Goal: Check status: Check status

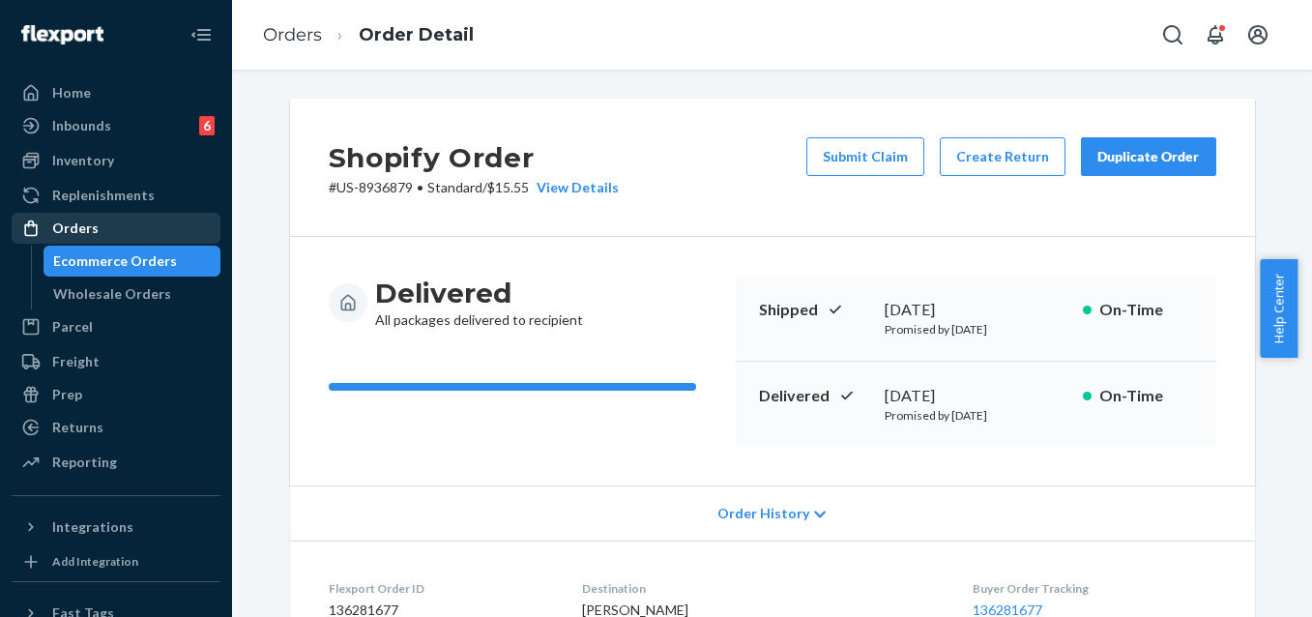
scroll to position [804, 0]
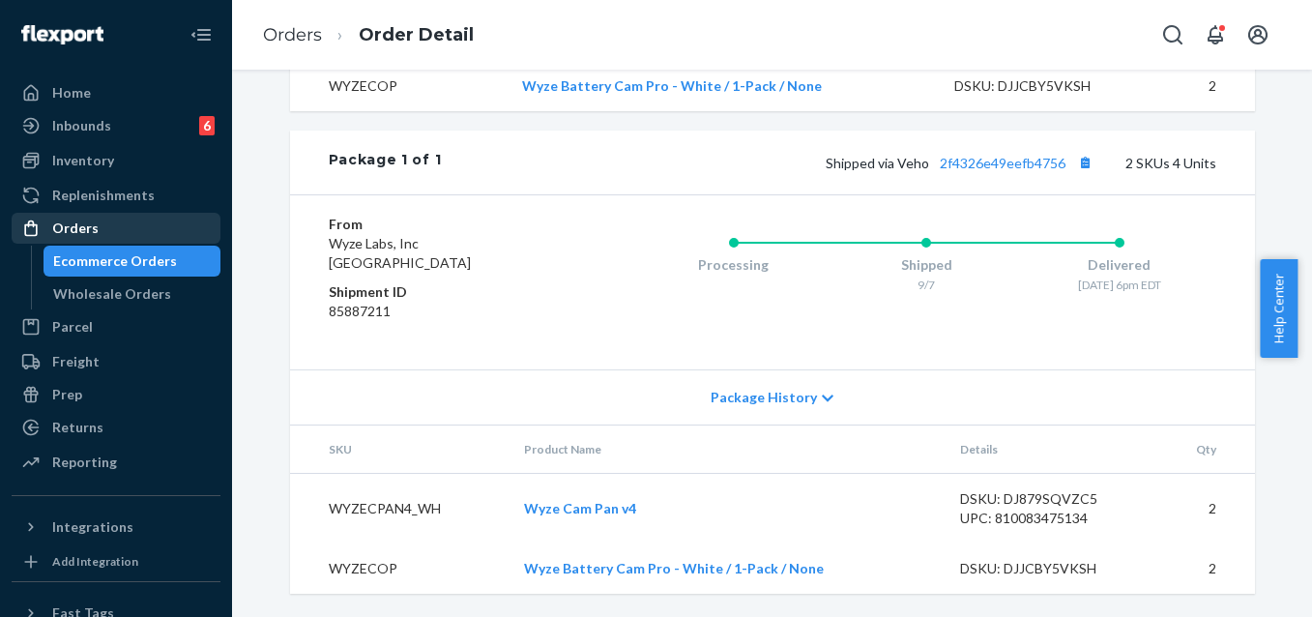
click at [131, 239] on div "Orders" at bounding box center [116, 228] width 205 height 27
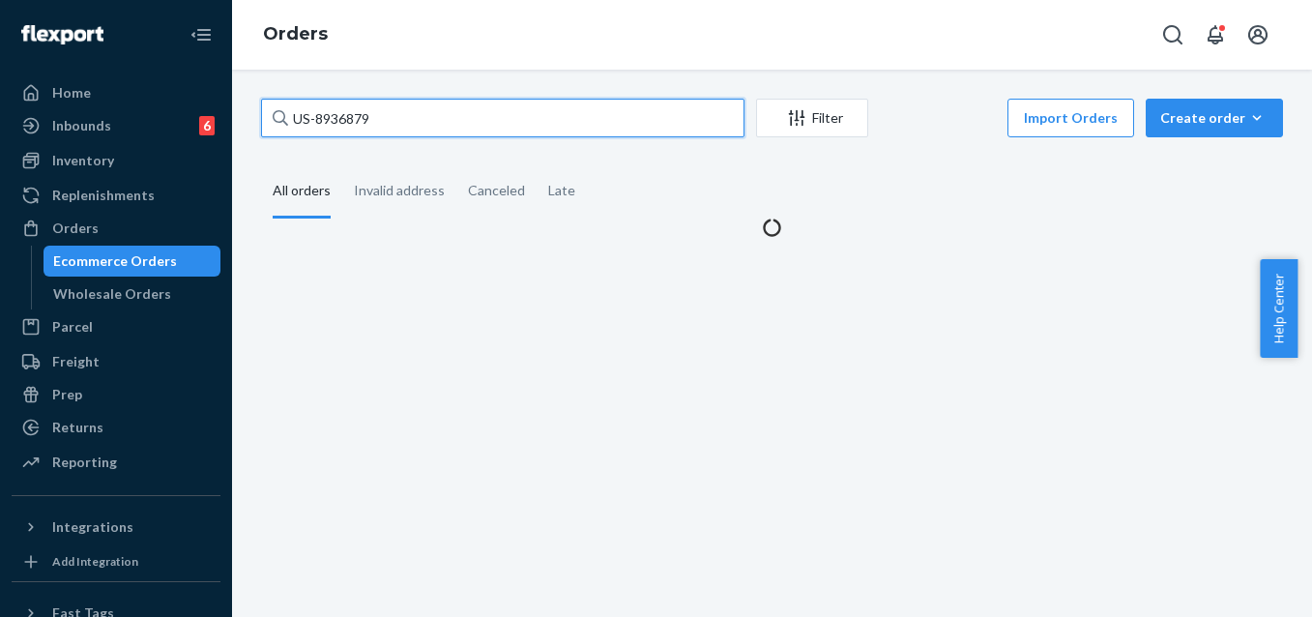
click at [448, 112] on input "US-8936879" at bounding box center [502, 118] width 483 height 39
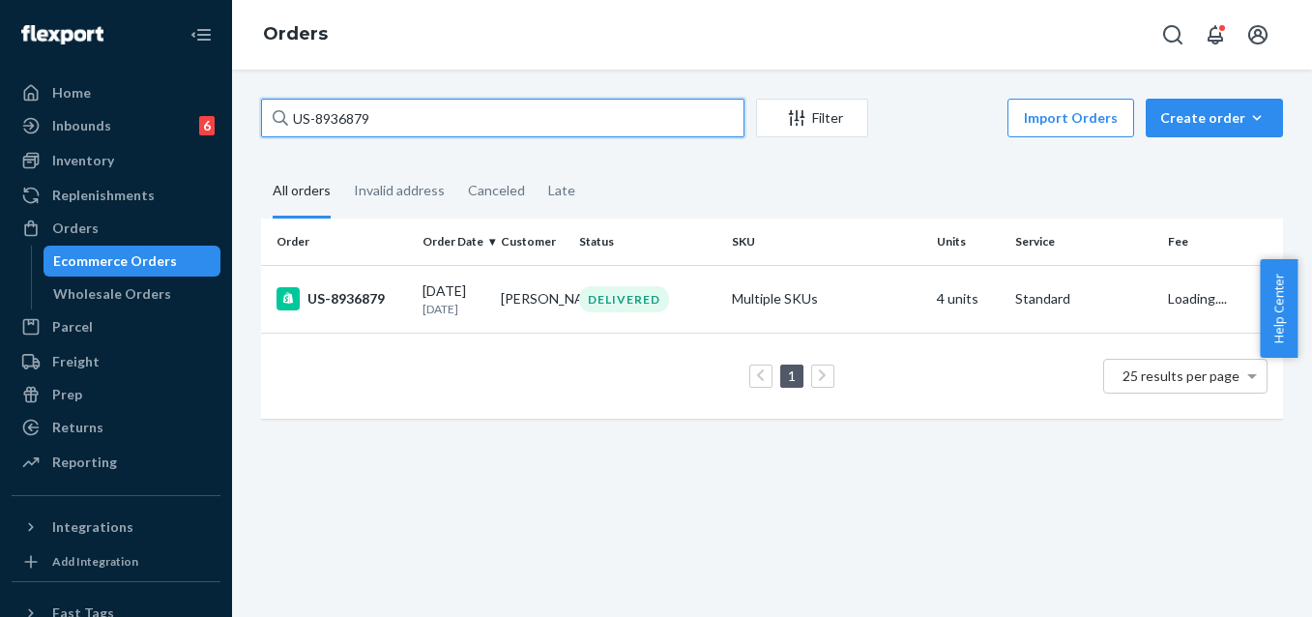
click at [448, 109] on input "US-8936879" at bounding box center [502, 118] width 483 height 39
click at [445, 109] on input "US-8936879" at bounding box center [502, 118] width 483 height 39
click at [442, 102] on input "US-8936879" at bounding box center [502, 118] width 483 height 39
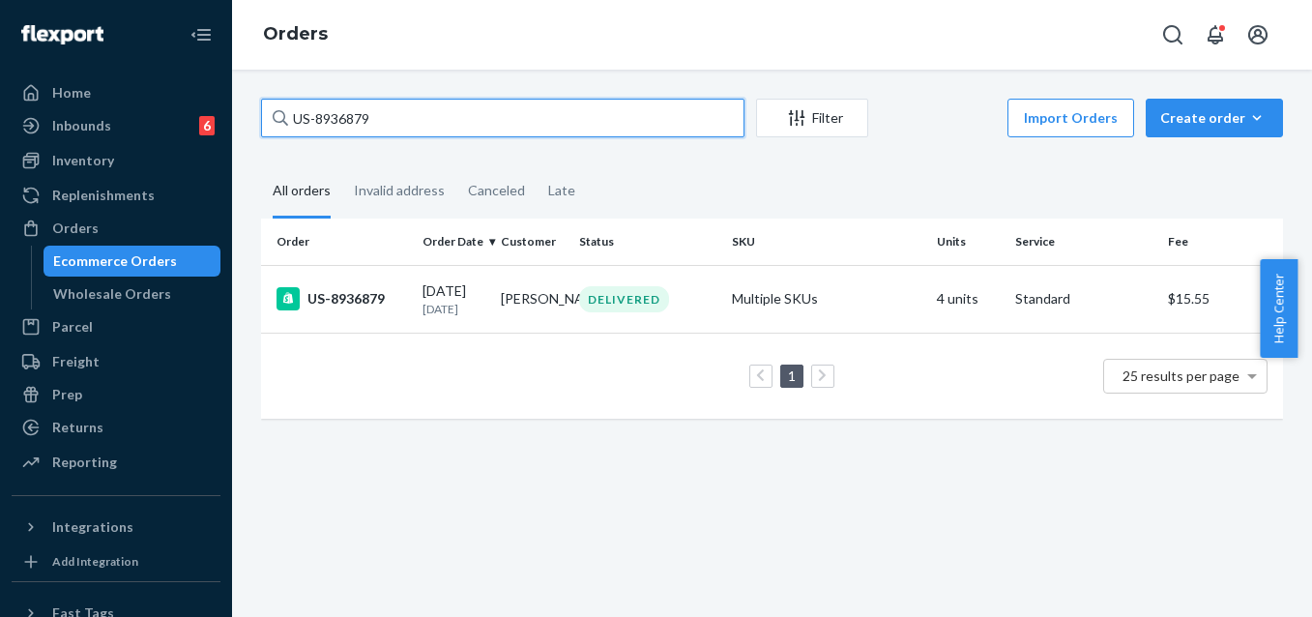
click at [442, 102] on input "US-8936879" at bounding box center [502, 118] width 483 height 39
click at [439, 103] on input "US-8936879" at bounding box center [502, 118] width 483 height 39
paste input "us-8969424"
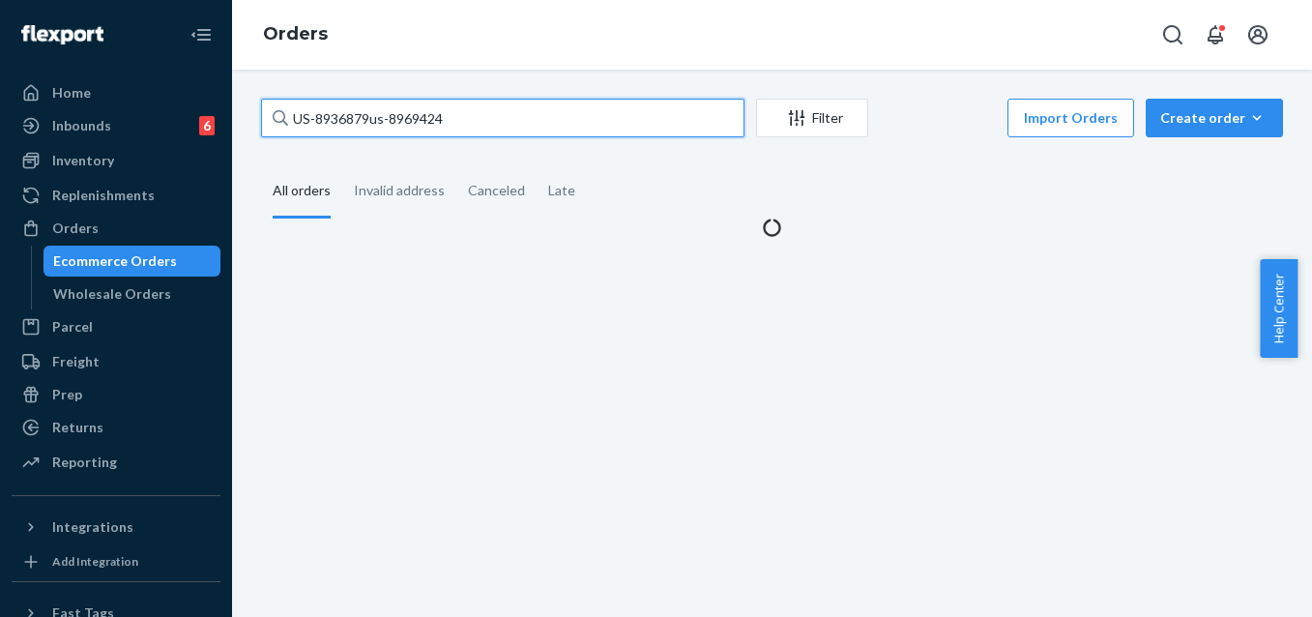
click at [423, 118] on input "US-8936879us-8969424" at bounding box center [502, 118] width 483 height 39
paste input "text"
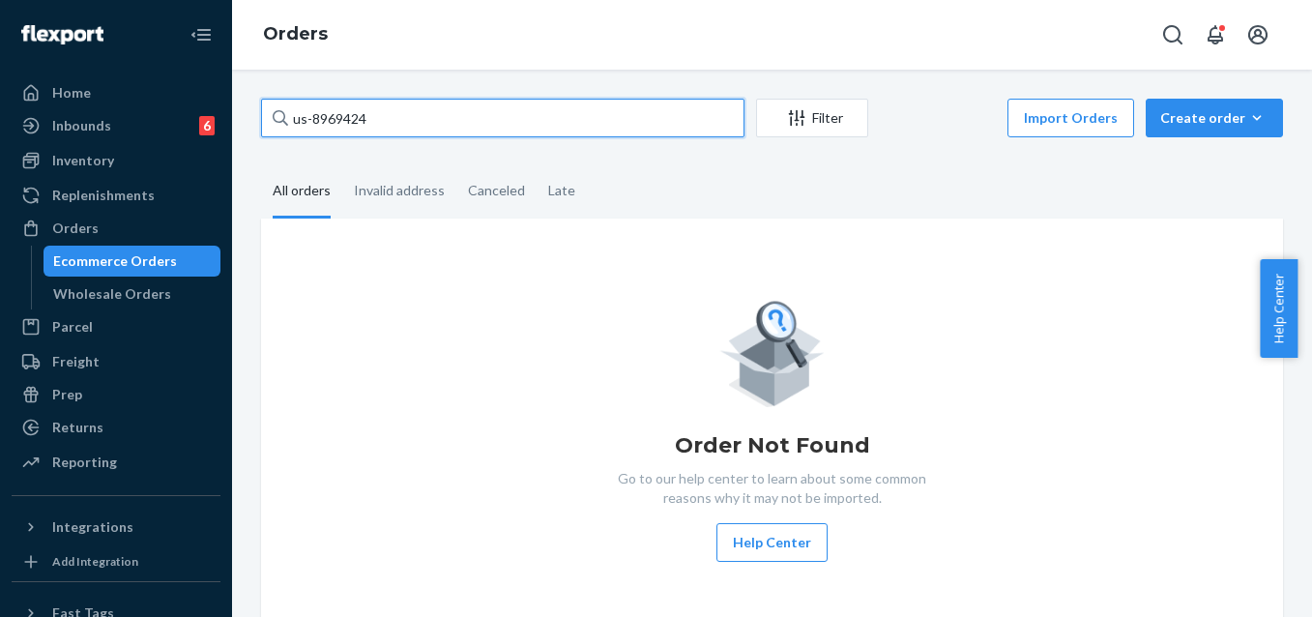
click at [396, 115] on input "us-8969424" at bounding box center [502, 118] width 483 height 39
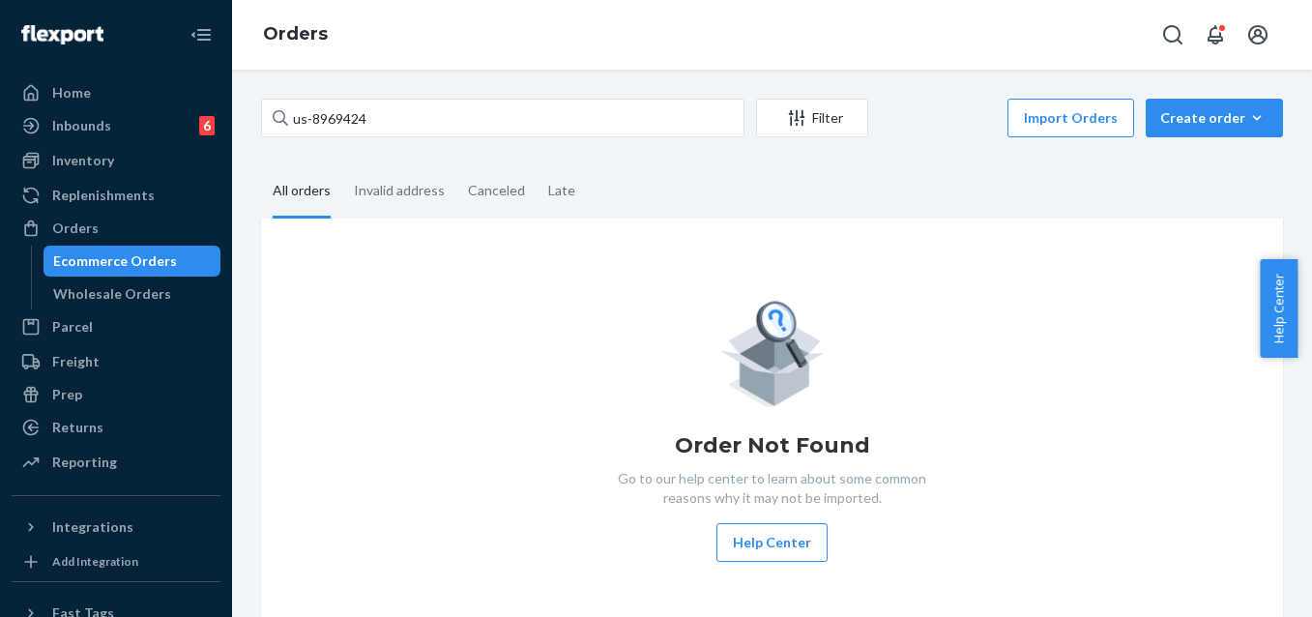
click at [132, 262] on div "Ecommerce Orders" at bounding box center [115, 260] width 124 height 19
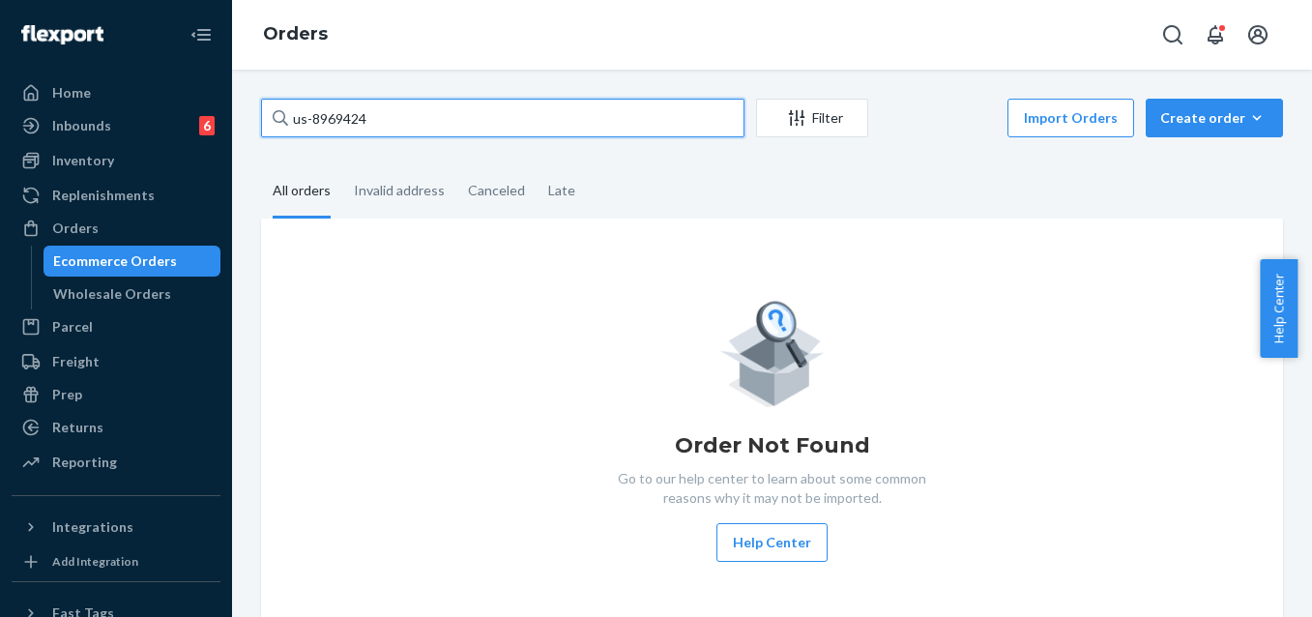
drag, startPoint x: 305, startPoint y: 123, endPoint x: 284, endPoint y: 120, distance: 21.5
click at [284, 120] on div "us-8969424" at bounding box center [502, 118] width 483 height 39
type input "US-8969424"
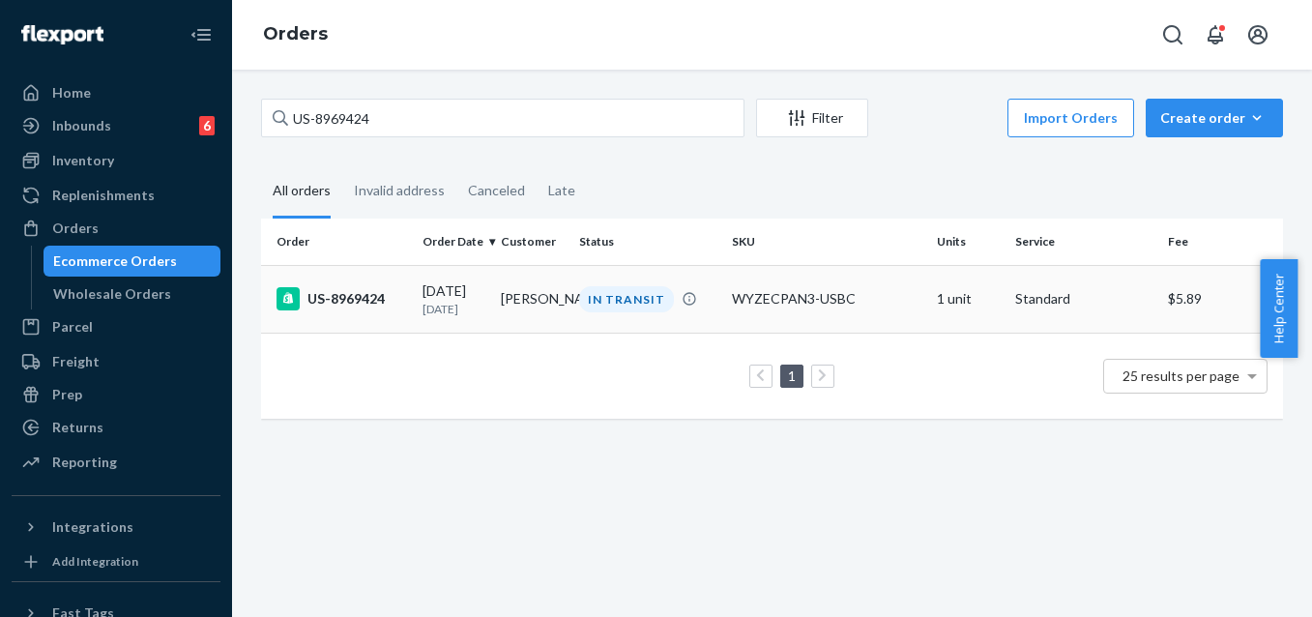
click at [373, 307] on div "US-8969424" at bounding box center [341, 298] width 130 height 23
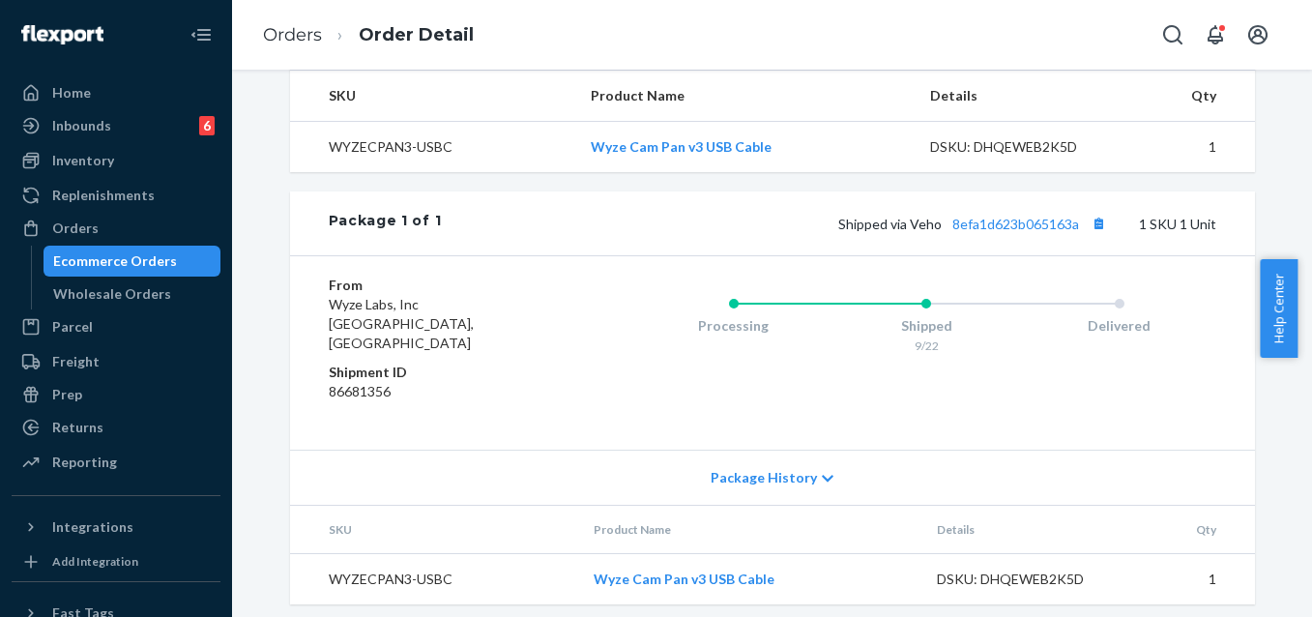
scroll to position [665, 0]
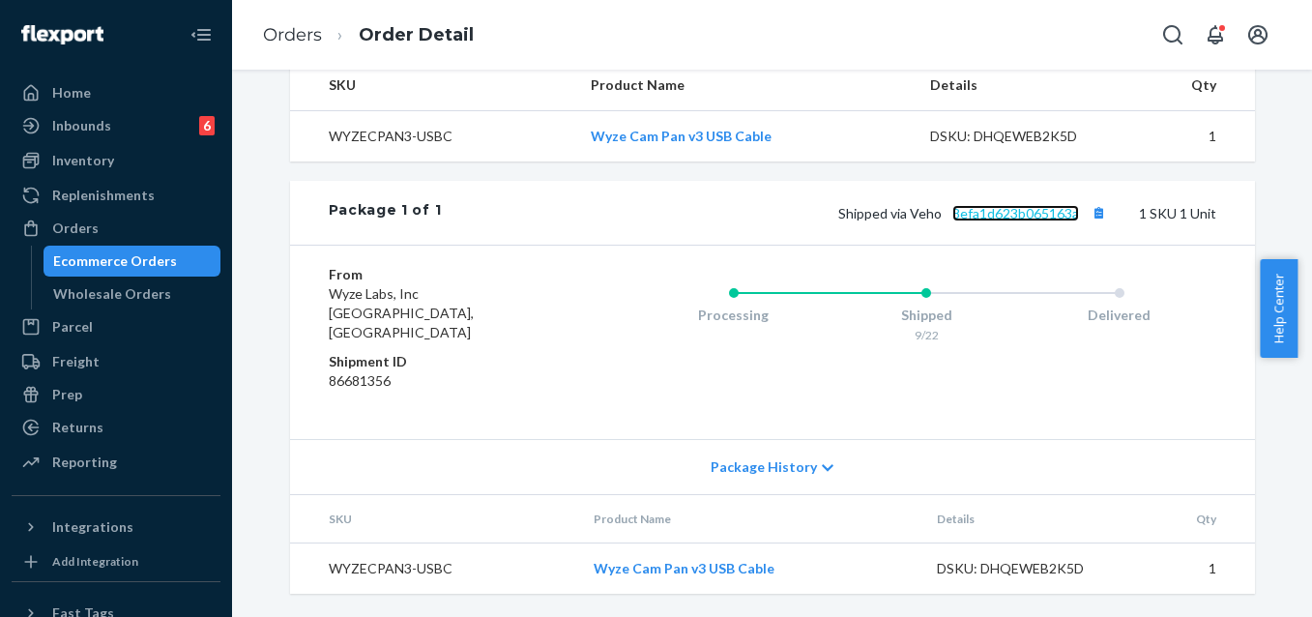
click at [952, 221] on link "8efa1d623b065163a" at bounding box center [1015, 213] width 127 height 16
